Goal: Information Seeking & Learning: Check status

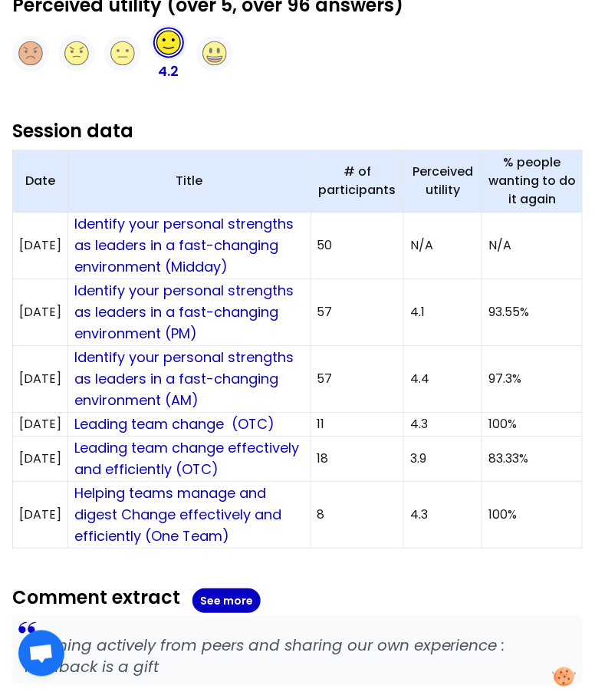
scroll to position [508, 0]
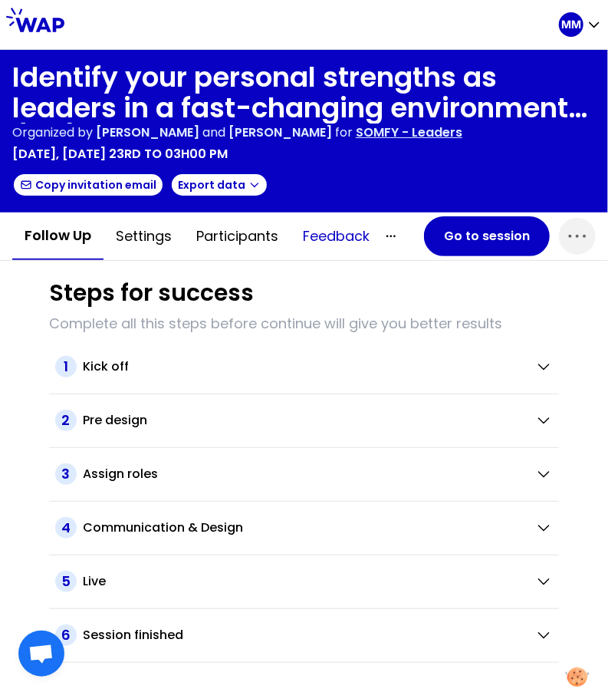
click at [327, 225] on button "Feedback" at bounding box center [336, 236] width 91 height 46
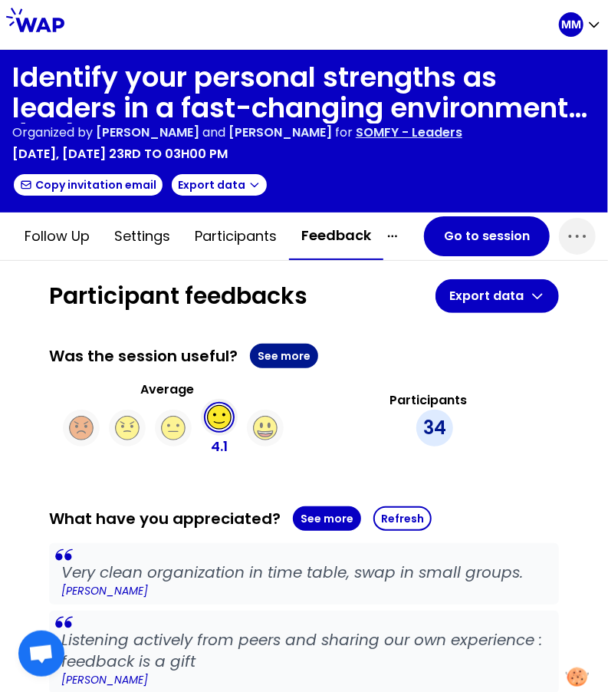
click at [284, 353] on button "See more" at bounding box center [284, 356] width 68 height 25
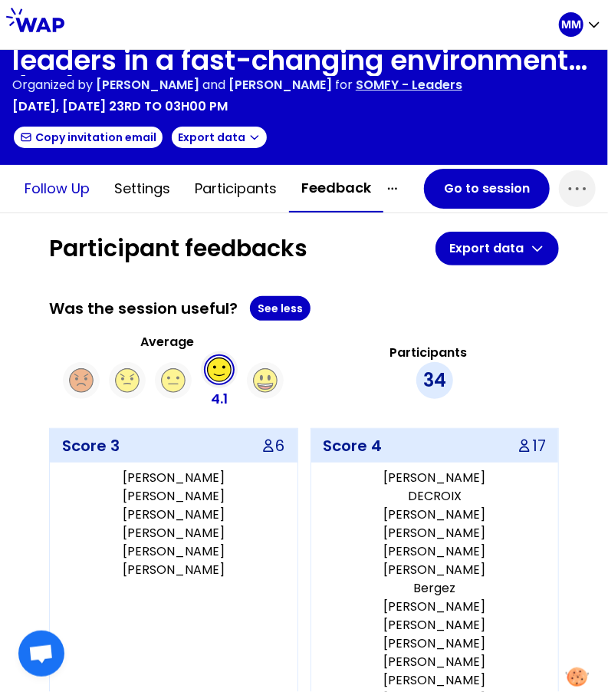
scroll to position [8, 0]
